Goal: Information Seeking & Learning: Learn about a topic

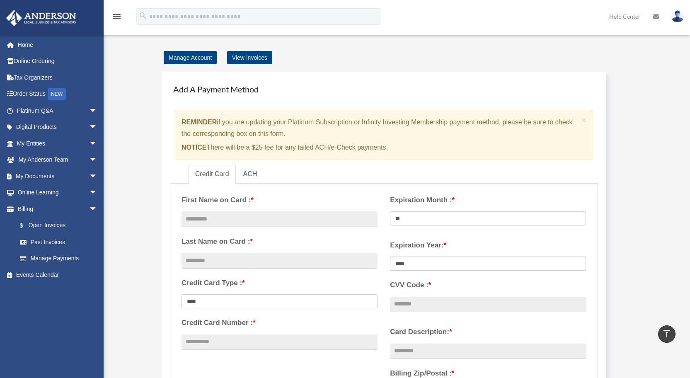
scroll to position [411, 0]
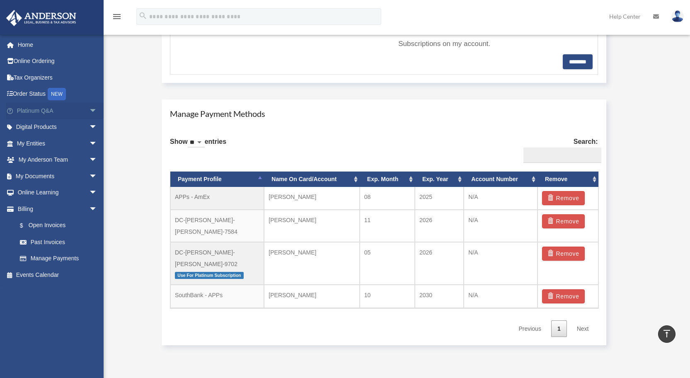
click at [29, 107] on link "Platinum Q&A arrow_drop_down" at bounding box center [58, 110] width 104 height 17
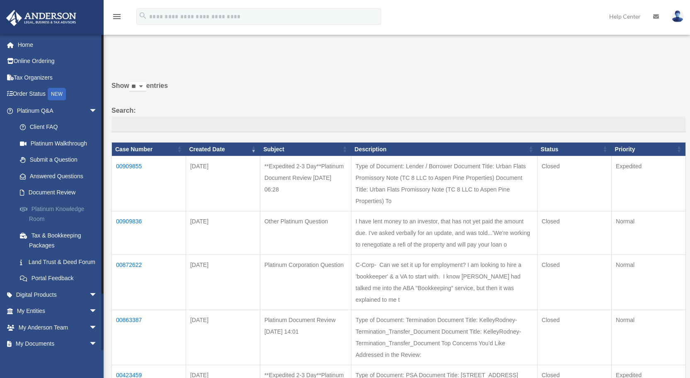
click at [46, 208] on link "Platinum Knowledge Room" at bounding box center [61, 214] width 98 height 27
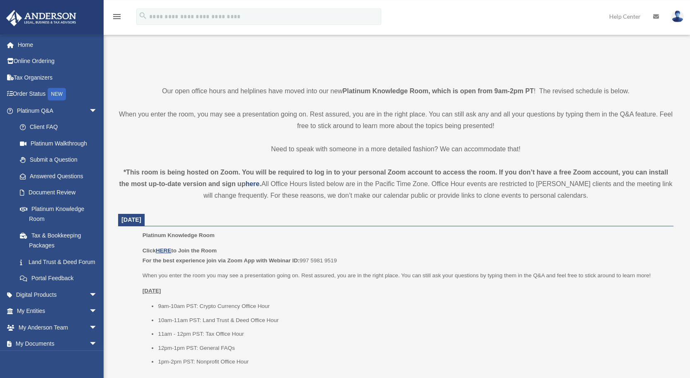
scroll to position [205, 0]
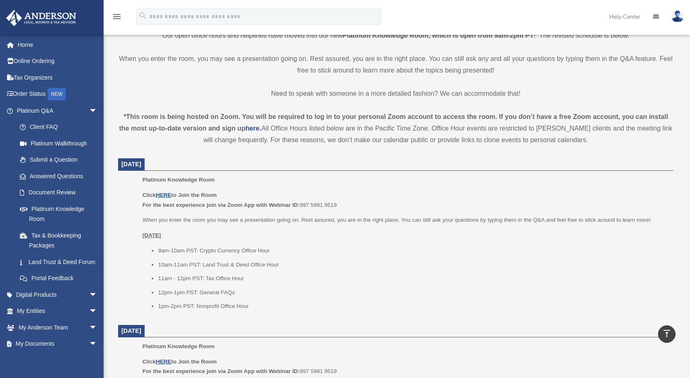
click at [171, 196] on u "HERE" at bounding box center [163, 195] width 15 height 6
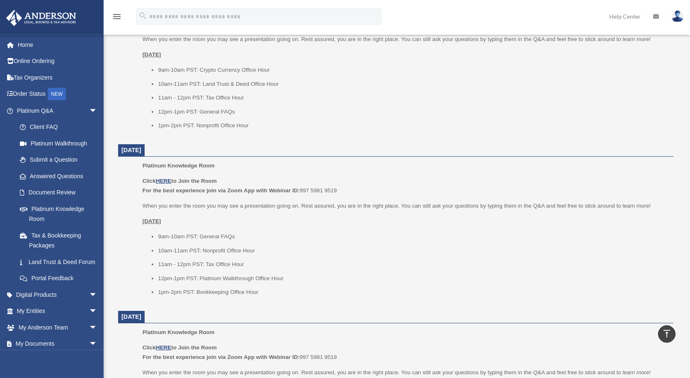
scroll to position [384, 0]
